Goal: Check status: Check status

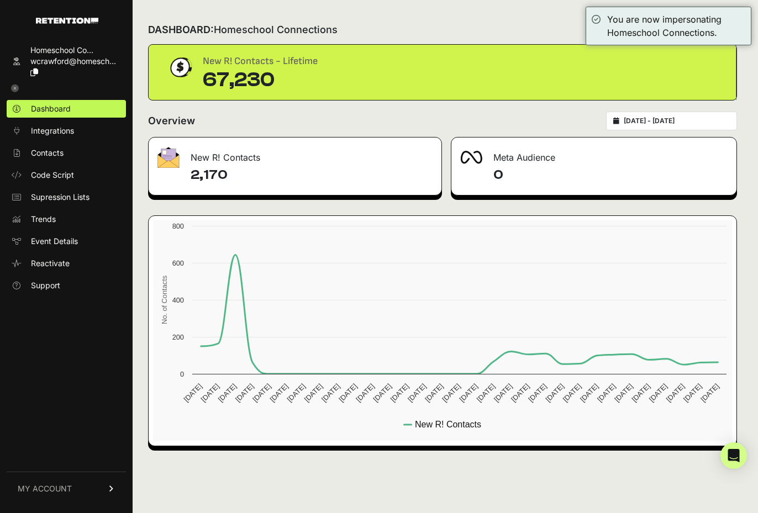
type input "[DATE]"
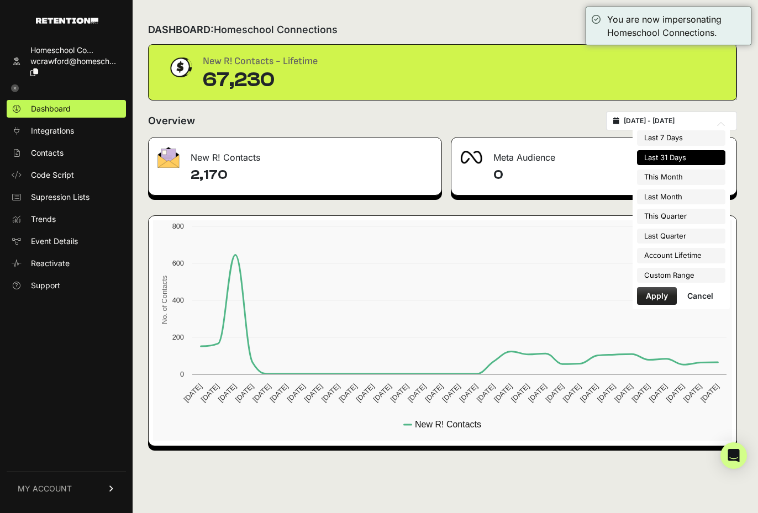
click at [704, 123] on input "[DATE] - [DATE]" at bounding box center [677, 121] width 106 height 9
type input "[DATE]"
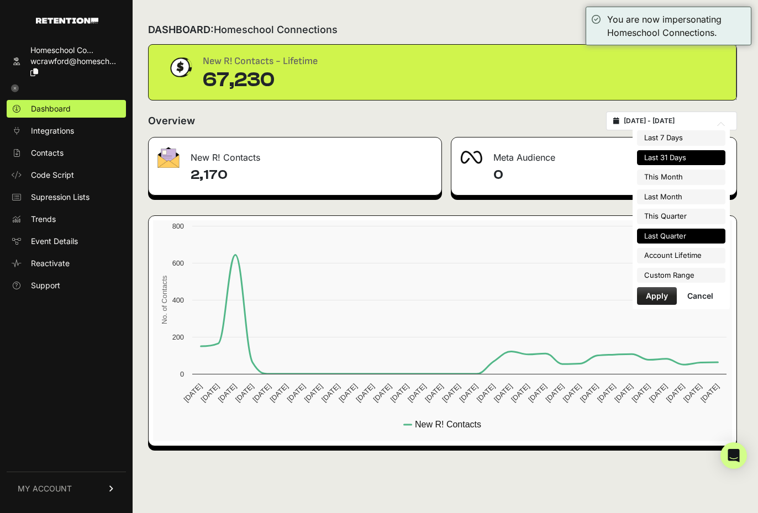
type input "[DATE]"
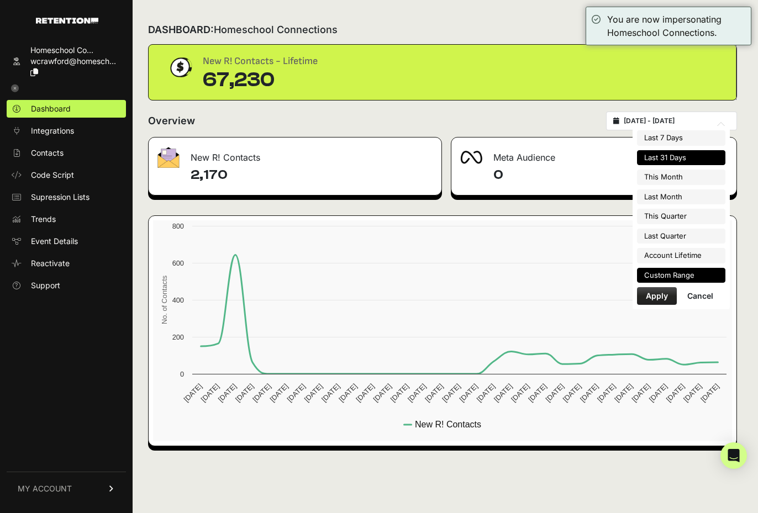
type input "[DATE]"
click at [680, 274] on li "Custom Range" at bounding box center [681, 275] width 88 height 15
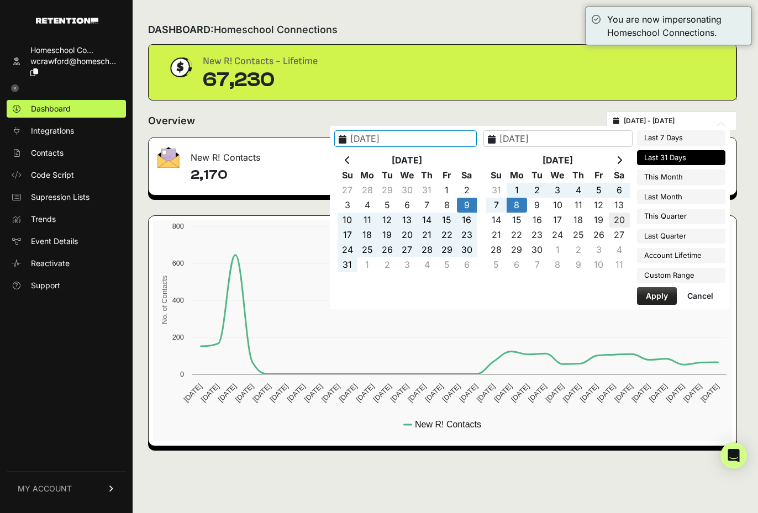
type input "[DATE]"
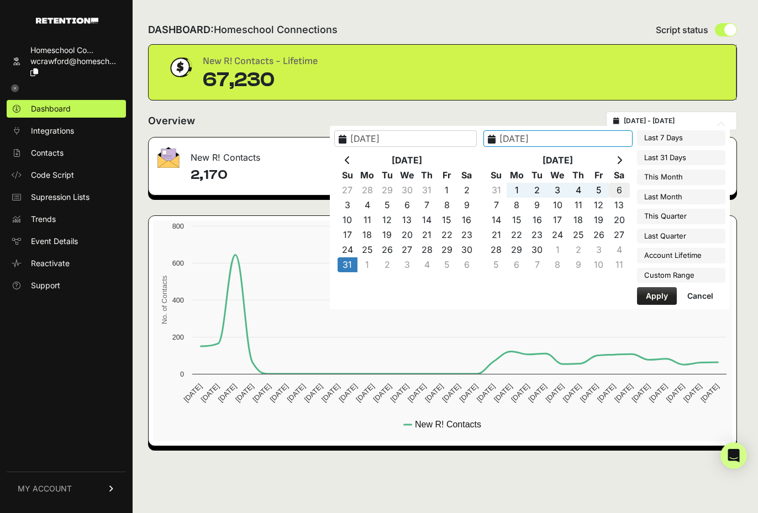
type input "[DATE]"
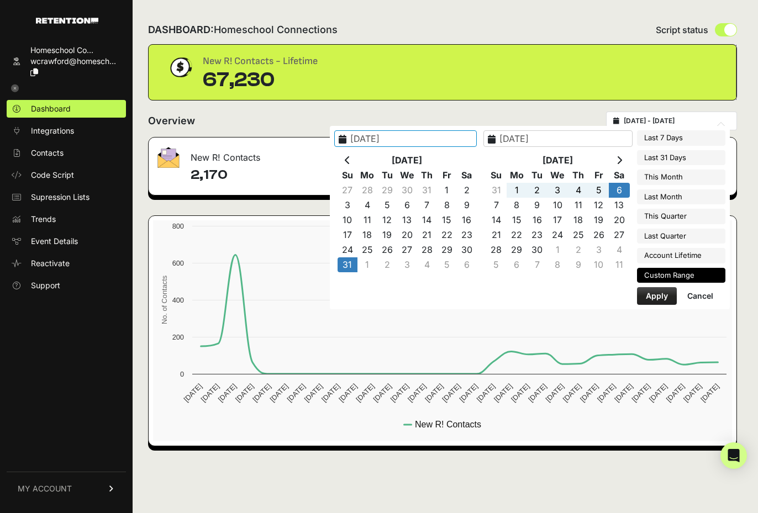
type input "[DATE]"
click at [663, 297] on button "Apply" at bounding box center [657, 296] width 40 height 18
type input "[DATE] - [DATE]"
